Goal: Information Seeking & Learning: Learn about a topic

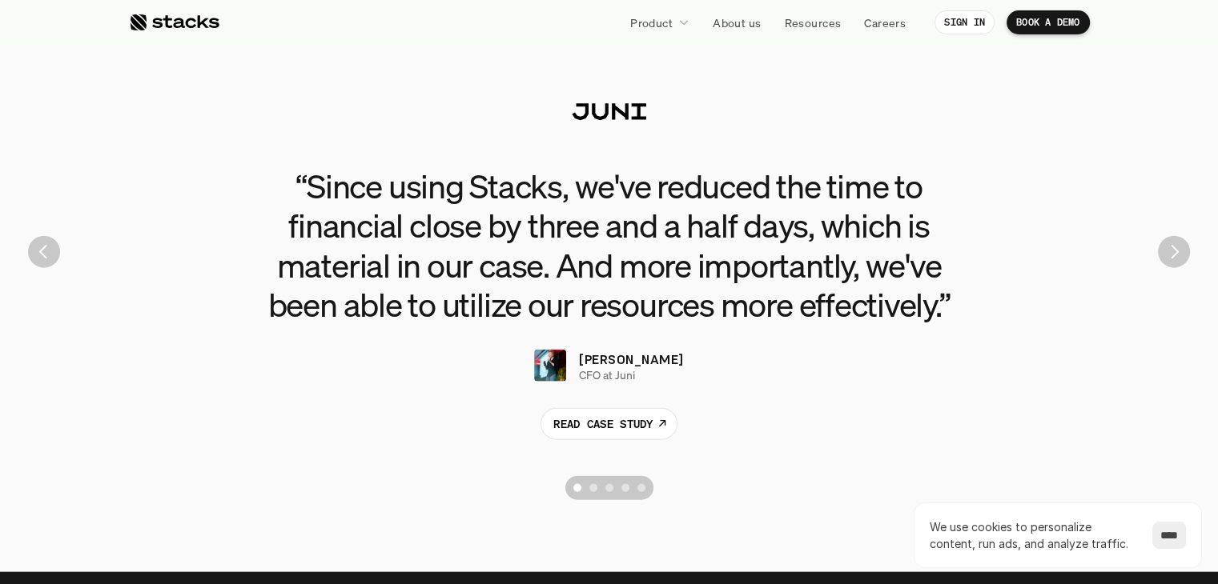
scroll to position [3683, 0]
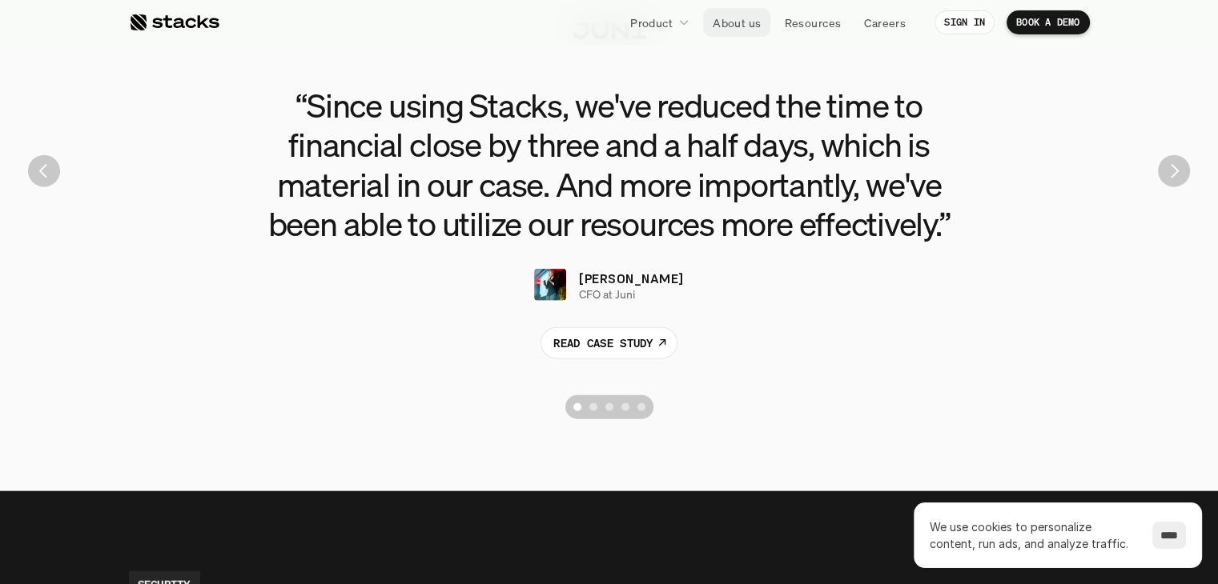
click at [735, 23] on p "About us" at bounding box center [737, 22] width 48 height 17
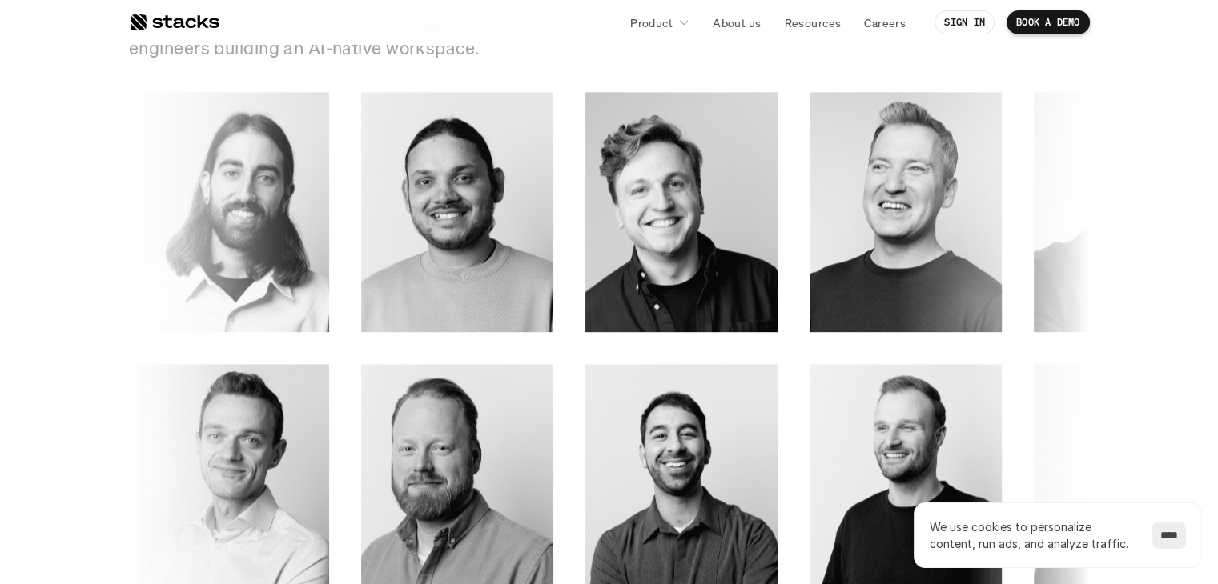
scroll to position [2267, 0]
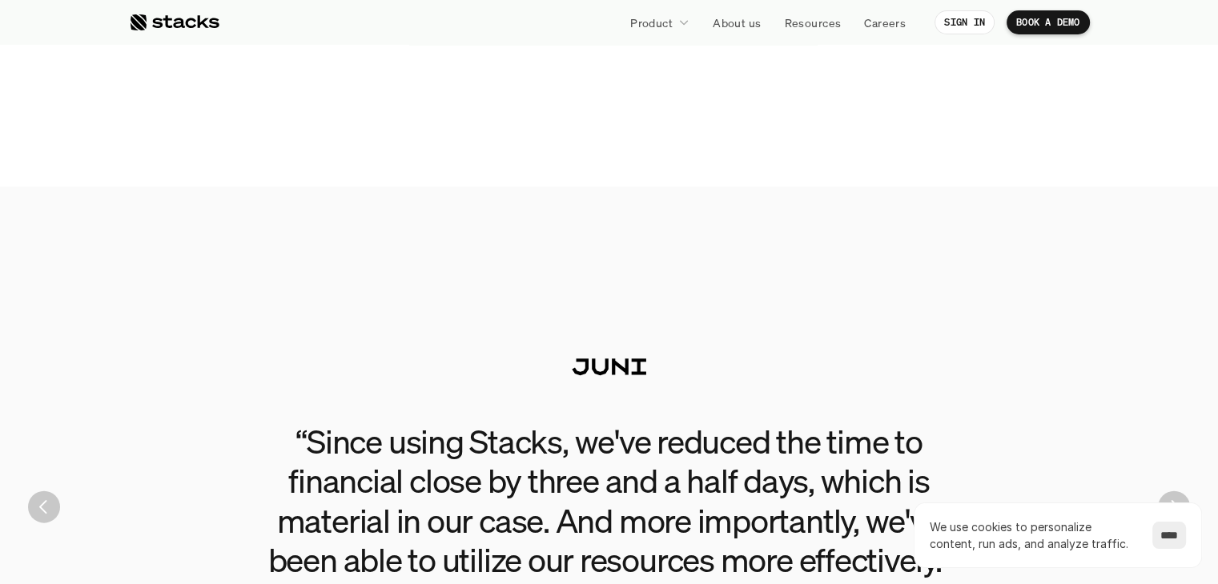
scroll to position [3355, 0]
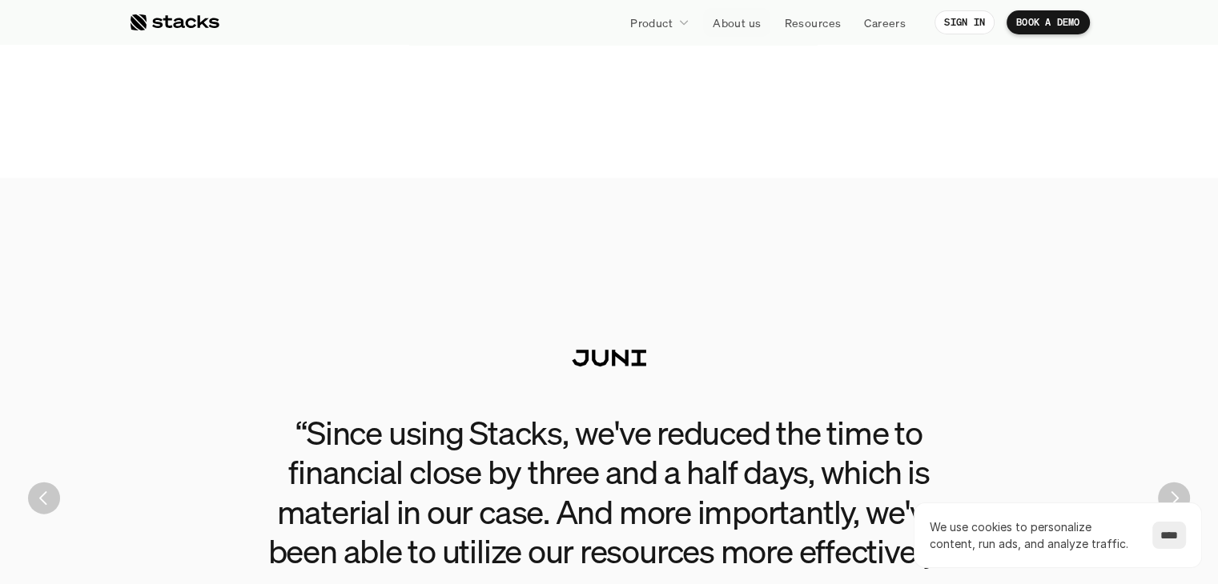
click at [732, 36] on link "About us" at bounding box center [736, 22] width 67 height 29
